Goal: Task Accomplishment & Management: Complete application form

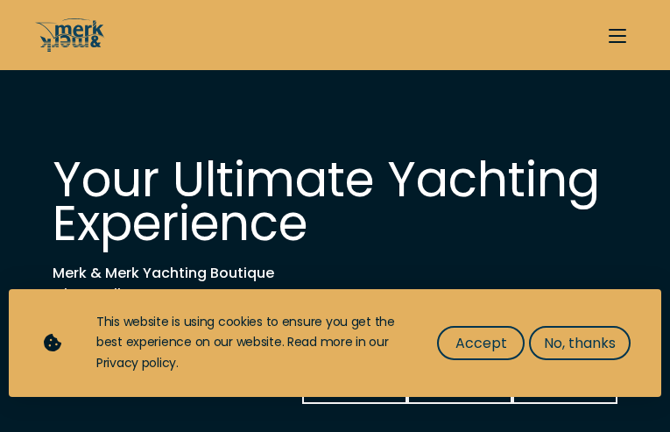
type input "2354611749"
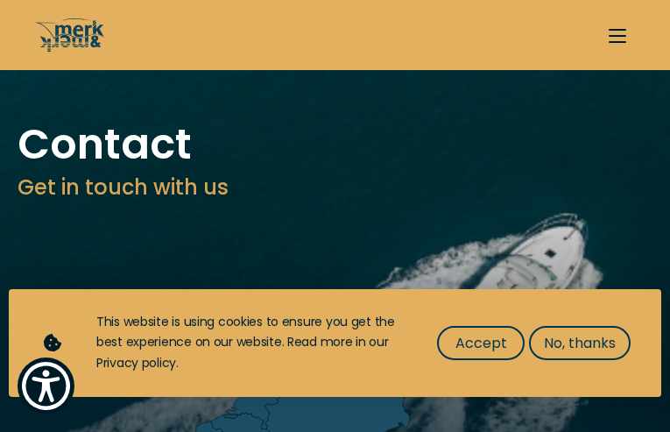
type input "KQzkimEoGo"
type input "oNxVTIvpiHyUnx"
type input "[EMAIL_ADDRESS][DOMAIN_NAME]"
type input "6595450046"
select select "buy"
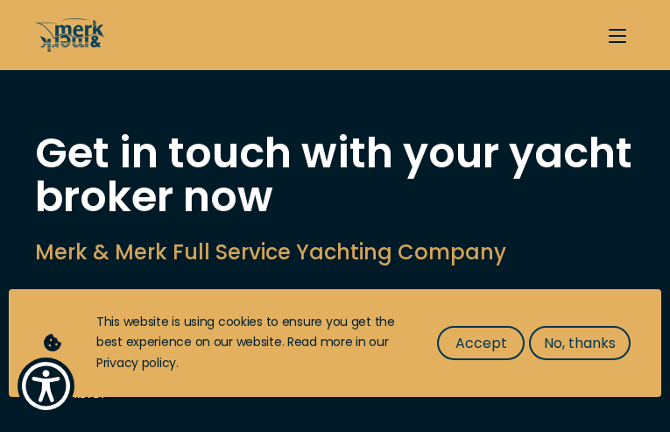
type input "mbjEZJzHVFwrob"
type input "JqsZWvuXuxKSi"
type input "[EMAIL_ADDRESS][DOMAIN_NAME]"
type input "3301827300"
